Goal: Navigation & Orientation: Locate item on page

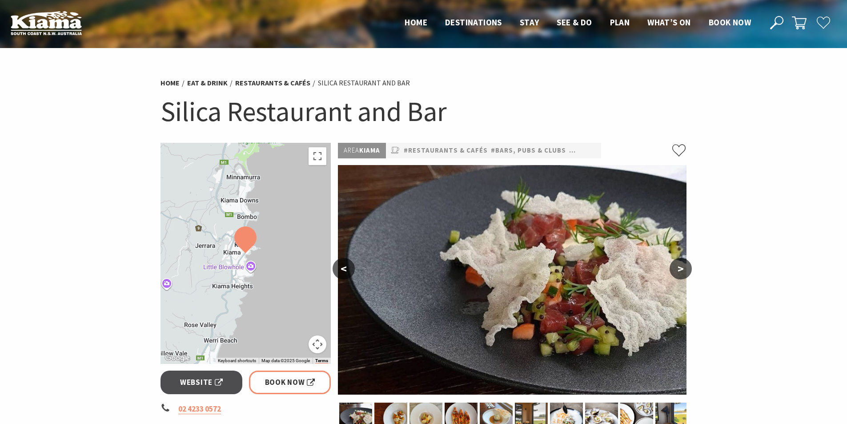
click at [258, 301] on div at bounding box center [246, 253] width 171 height 221
click at [255, 297] on div at bounding box center [246, 253] width 171 height 221
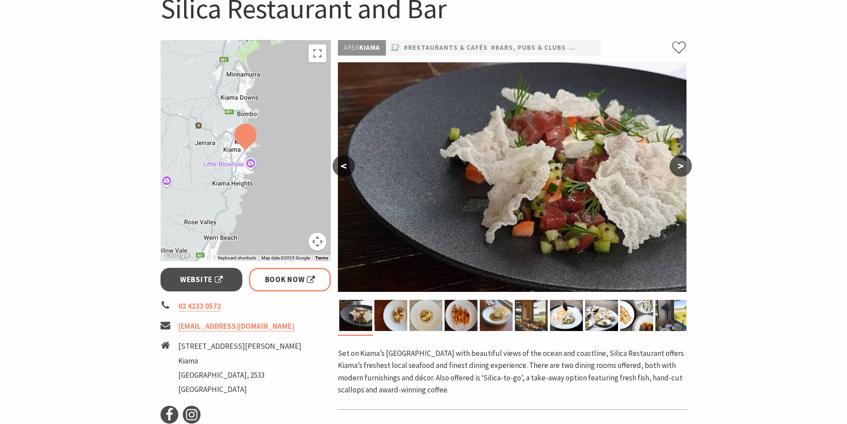
scroll to position [133, 0]
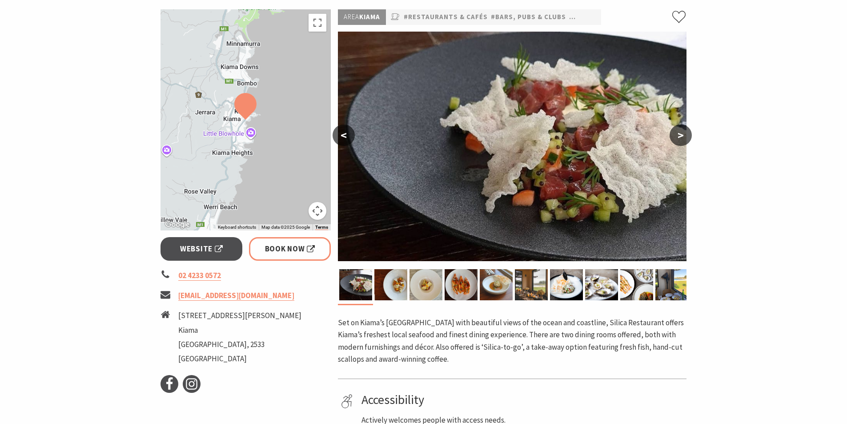
click at [289, 162] on div at bounding box center [246, 119] width 171 height 221
click at [316, 214] on button "Map camera controls" at bounding box center [318, 211] width 18 height 18
click at [296, 165] on button "Zoom in" at bounding box center [295, 166] width 18 height 18
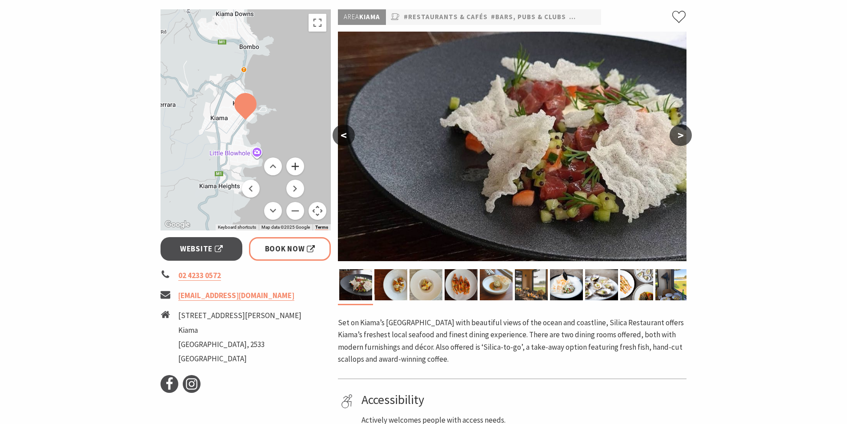
click at [296, 165] on button "Zoom in" at bounding box center [295, 166] width 18 height 18
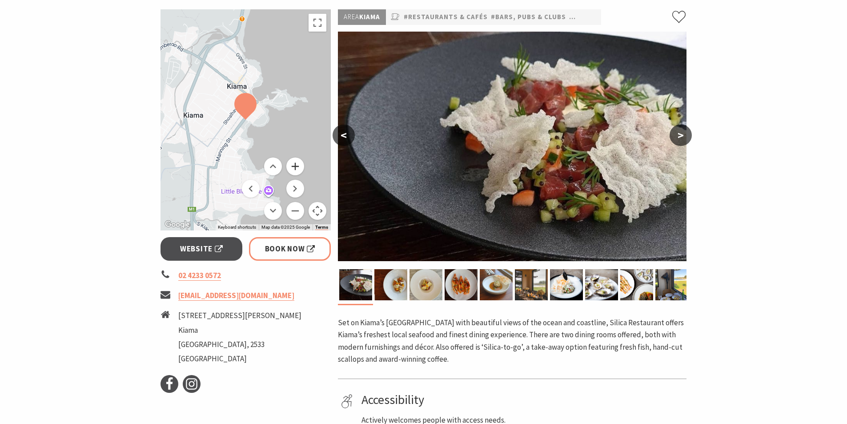
click at [296, 165] on button "Zoom in" at bounding box center [295, 166] width 18 height 18
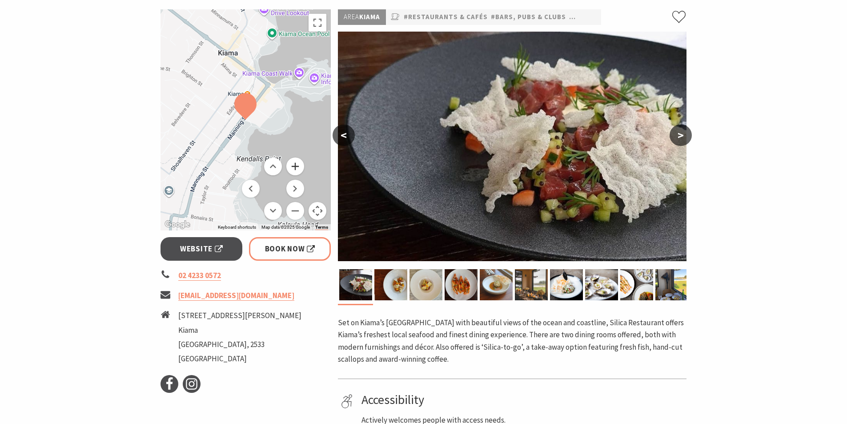
click at [296, 165] on button "Zoom in" at bounding box center [295, 166] width 18 height 18
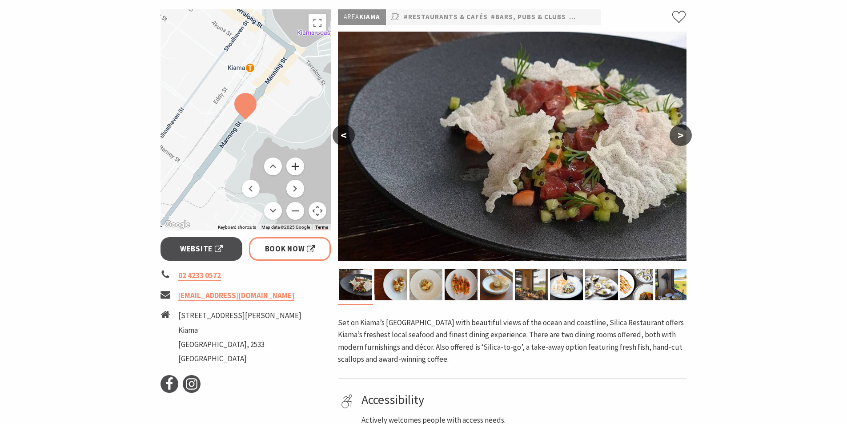
click at [294, 166] on button "Zoom in" at bounding box center [295, 166] width 18 height 18
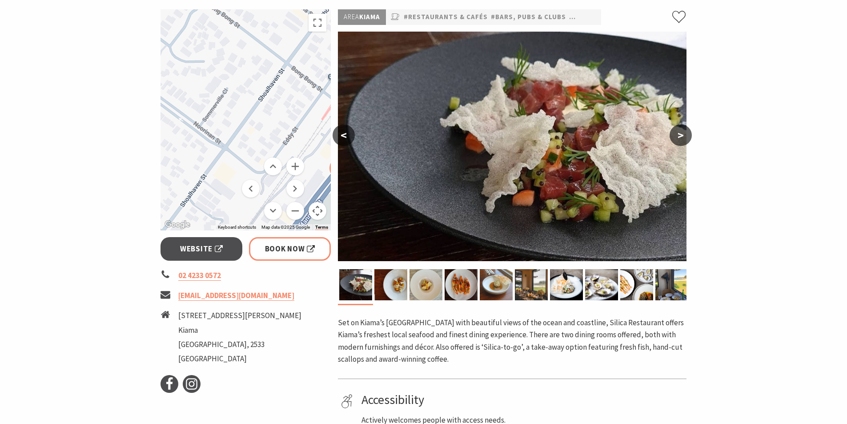
drag, startPoint x: 221, startPoint y: 155, endPoint x: 317, endPoint y: 219, distance: 115.4
click at [317, 219] on div "Keyboard shortcuts Map Data Map data ©2025 Google Map data ©2025 Google 50 m Cl…" at bounding box center [246, 119] width 171 height 221
drag, startPoint x: 271, startPoint y: 167, endPoint x: 361, endPoint y: 228, distance: 109.1
click at [359, 237] on div "To navigate the map with touch gestures double-tap and hold your finger on the …" at bounding box center [424, 272] width 534 height 526
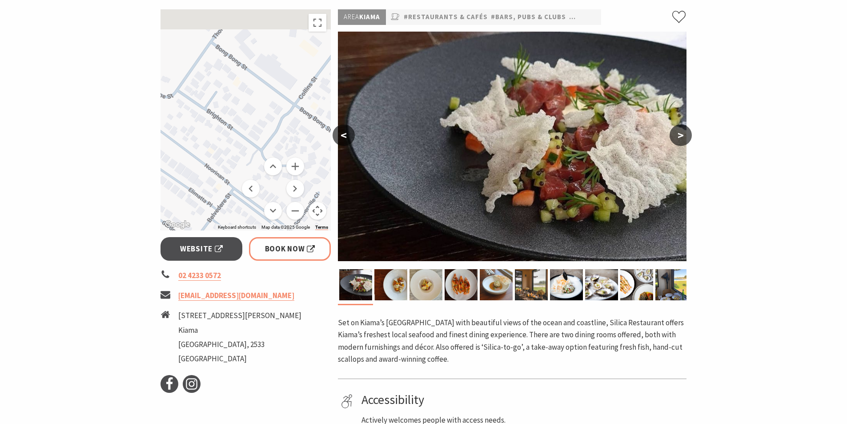
drag, startPoint x: 272, startPoint y: 109, endPoint x: 373, endPoint y: 214, distance: 146.2
click at [374, 216] on div "To navigate the map with touch gestures double-tap and hold your finger on the …" at bounding box center [424, 272] width 534 height 526
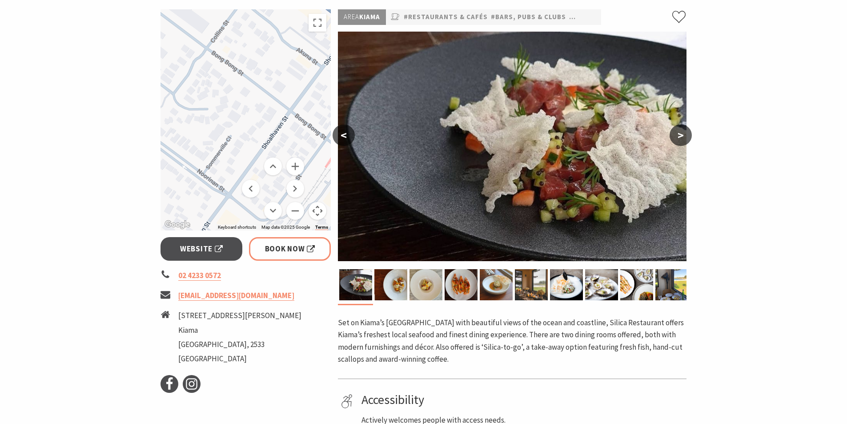
drag, startPoint x: 310, startPoint y: 133, endPoint x: 161, endPoint y: 48, distance: 172.1
click at [161, 48] on div at bounding box center [246, 119] width 171 height 221
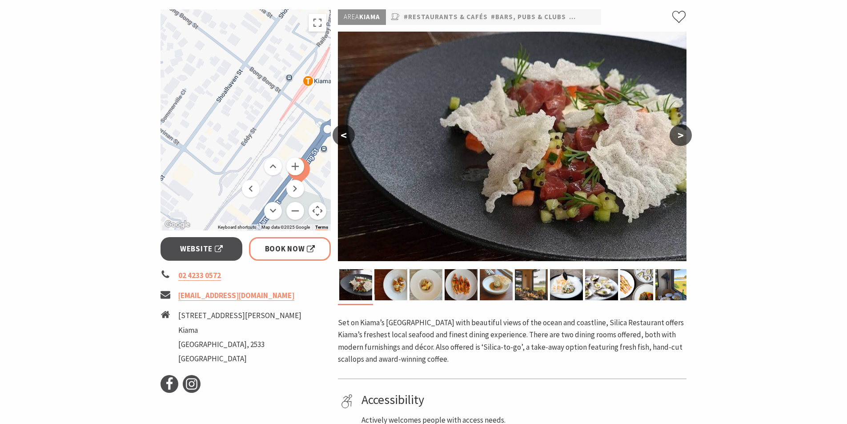
drag, startPoint x: 245, startPoint y: 100, endPoint x: 208, endPoint y: 56, distance: 57.7
click at [208, 56] on div at bounding box center [246, 119] width 171 height 221
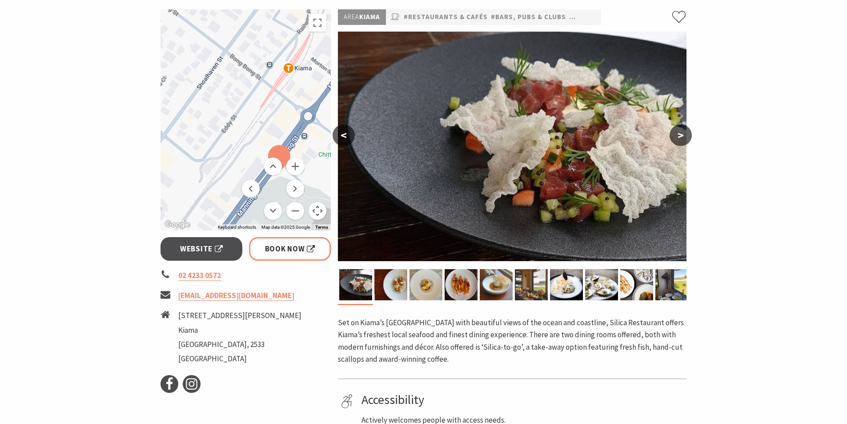
drag, startPoint x: 243, startPoint y: 91, endPoint x: 223, endPoint y: 77, distance: 24.3
click at [223, 77] on div at bounding box center [246, 119] width 171 height 221
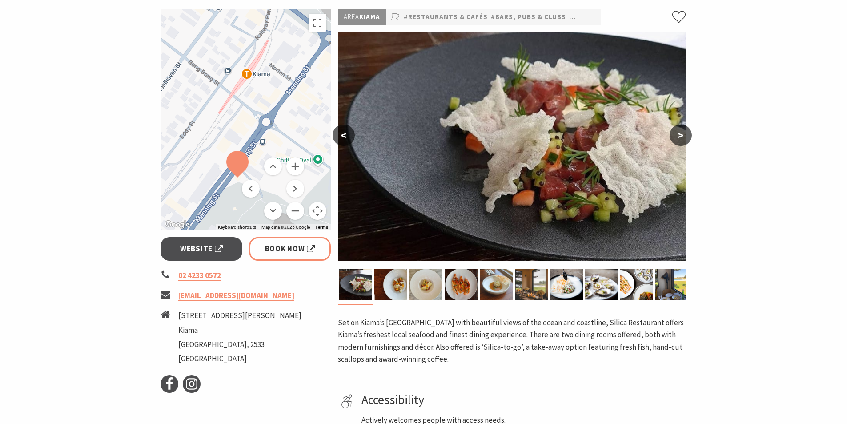
drag, startPoint x: 307, startPoint y: 120, endPoint x: 265, endPoint y: 128, distance: 42.5
click at [265, 128] on div at bounding box center [246, 119] width 171 height 221
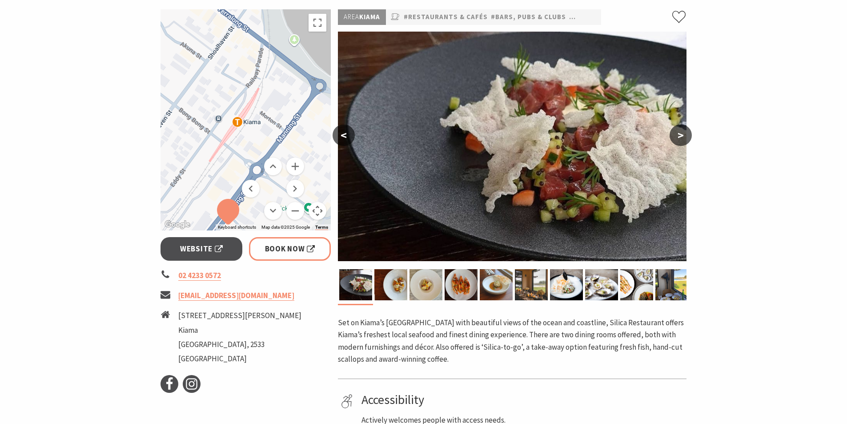
drag, startPoint x: 305, startPoint y: 86, endPoint x: 296, endPoint y: 135, distance: 50.1
click at [295, 135] on div at bounding box center [246, 119] width 171 height 221
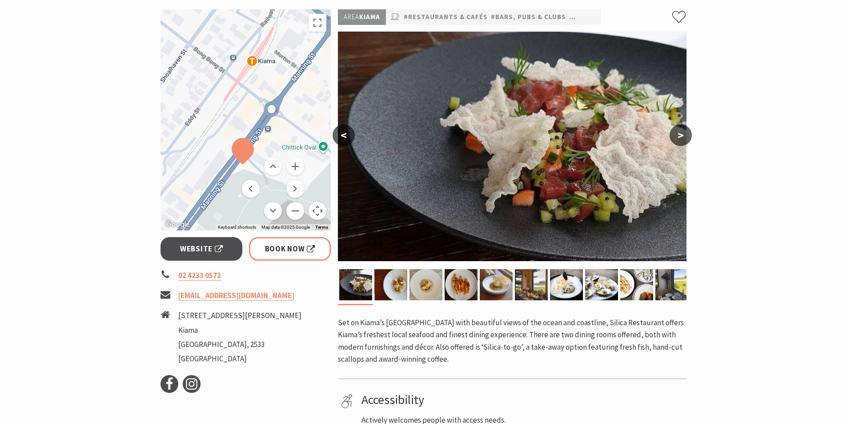
drag, startPoint x: 216, startPoint y: 172, endPoint x: 228, endPoint y: 100, distance: 73.0
click at [228, 100] on div at bounding box center [246, 119] width 171 height 221
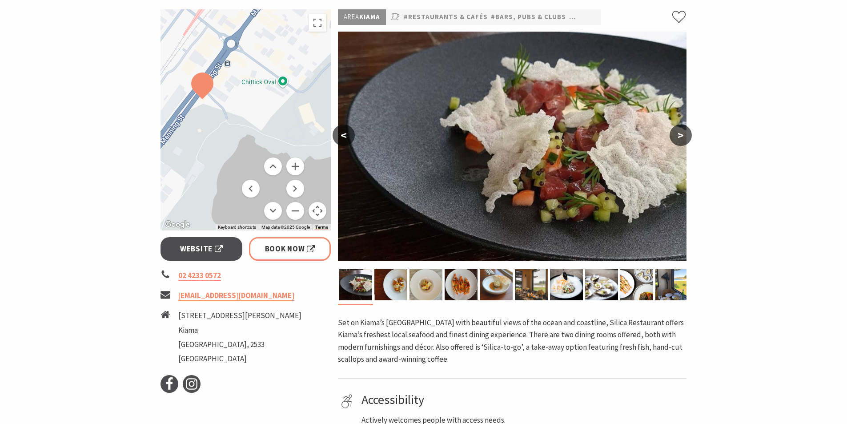
drag, startPoint x: 231, startPoint y: 175, endPoint x: 192, endPoint y: 120, distance: 67.3
click at [192, 120] on div at bounding box center [246, 119] width 171 height 221
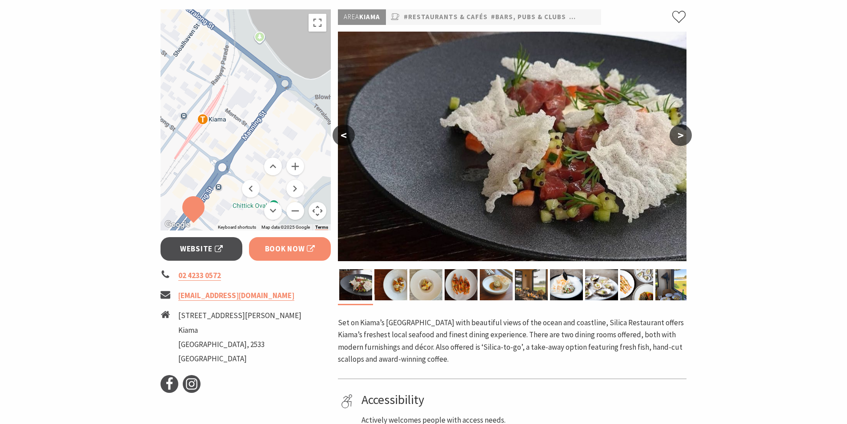
drag, startPoint x: 266, startPoint y: 129, endPoint x: 257, endPoint y: 252, distance: 123.5
click at [257, 252] on div "To navigate the map with touch gestures double-tap and hold your finger on the …" at bounding box center [246, 272] width 178 height 526
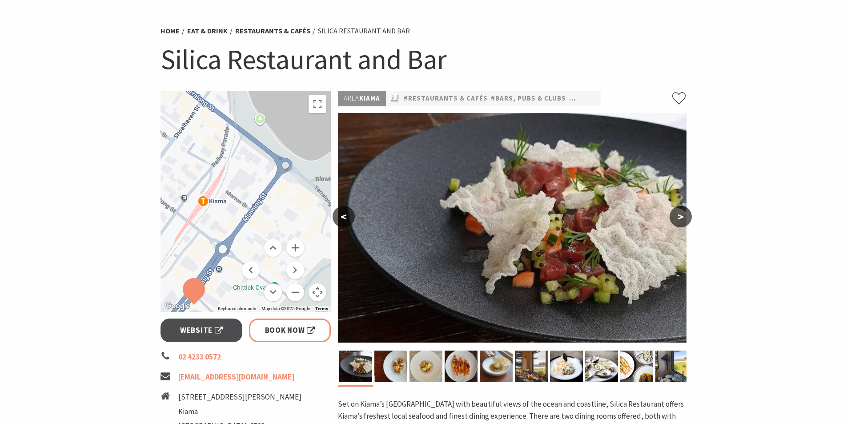
scroll to position [0, 0]
